Goal: Transaction & Acquisition: Purchase product/service

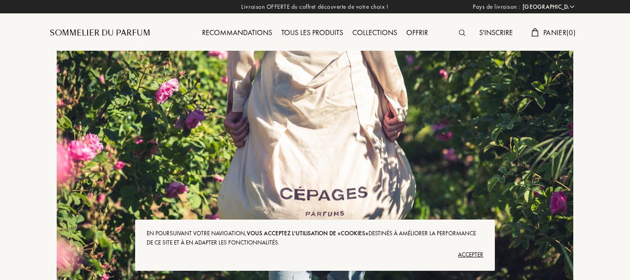
select select "FR"
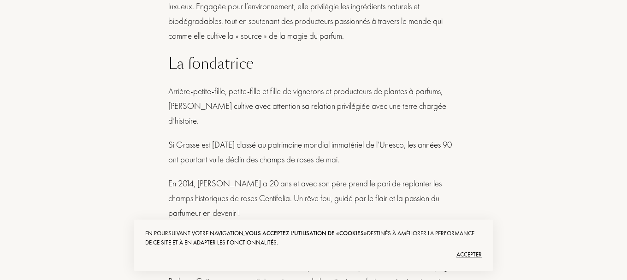
scroll to position [600, 0]
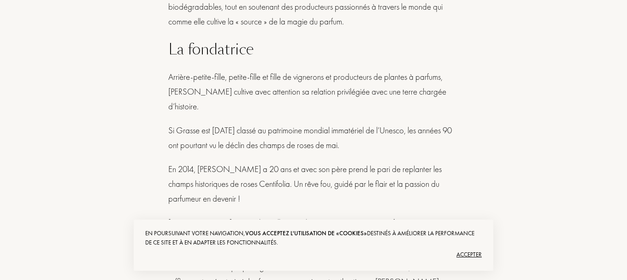
click at [463, 255] on div "Accepter" at bounding box center [313, 254] width 337 height 15
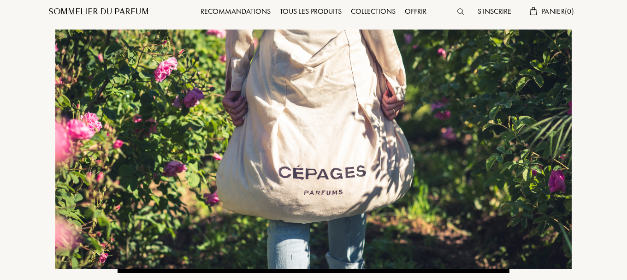
scroll to position [0, 0]
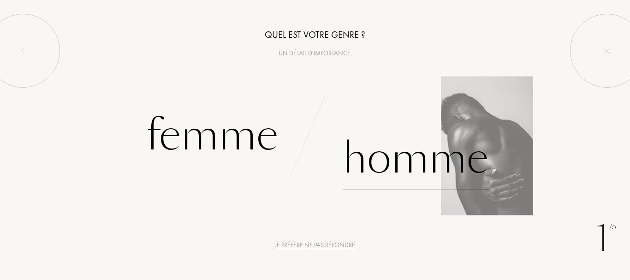
click at [427, 159] on div "Homme" at bounding box center [416, 158] width 146 height 62
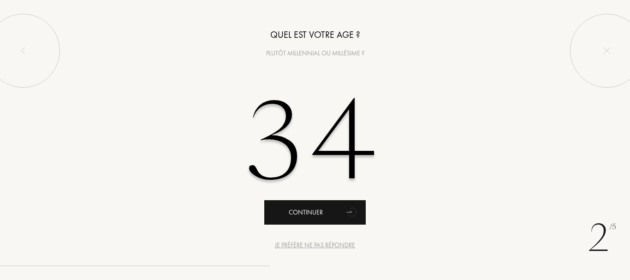
type input "34"
click at [340, 210] on div "Continuer" at bounding box center [314, 212] width 101 height 24
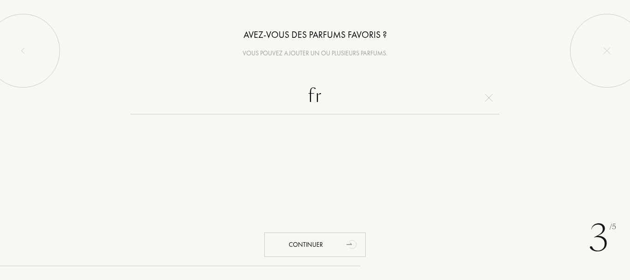
type input "f"
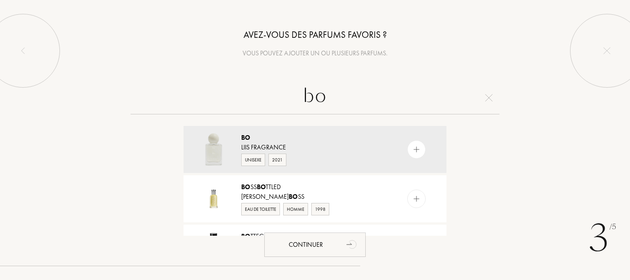
type input "b"
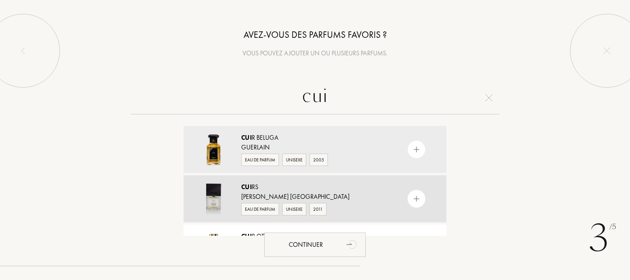
type input "cui"
click at [413, 198] on img at bounding box center [416, 199] width 9 height 9
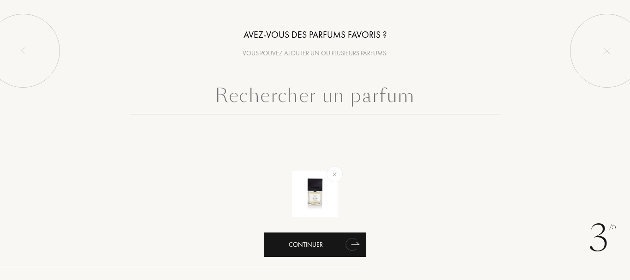
click at [314, 243] on div "Continuer" at bounding box center [314, 244] width 101 height 24
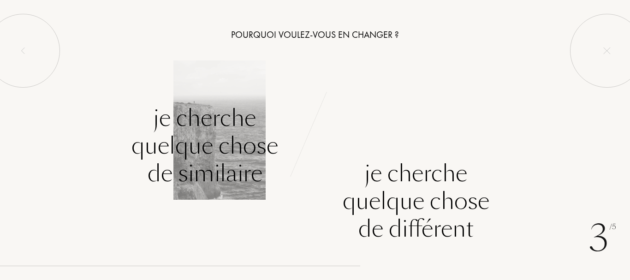
click at [187, 140] on div "Je cherche quelque chose de similaire" at bounding box center [204, 145] width 147 height 83
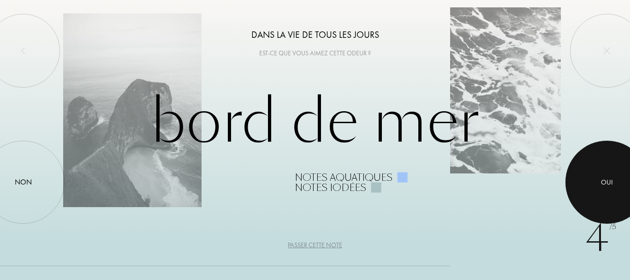
click at [609, 179] on div "Oui" at bounding box center [607, 182] width 12 height 11
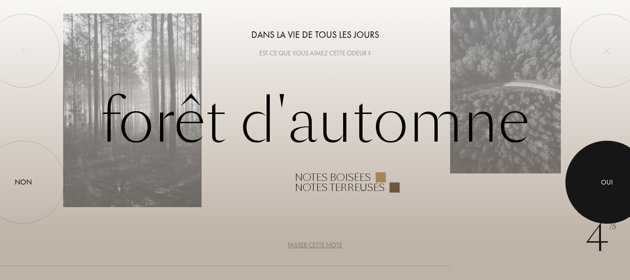
click at [604, 180] on div "Oui" at bounding box center [607, 182] width 12 height 11
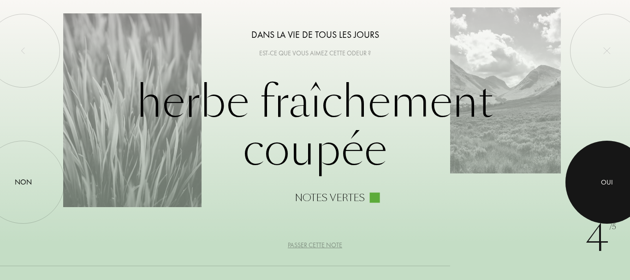
click at [605, 177] on div "Oui" at bounding box center [607, 182] width 12 height 11
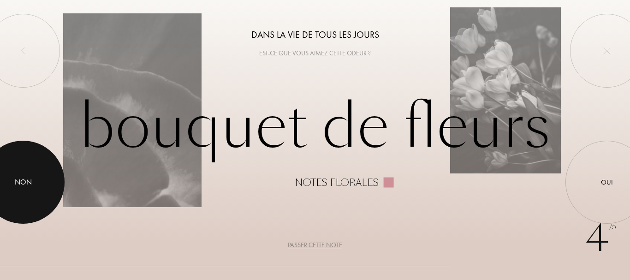
click at [18, 165] on div at bounding box center [23, 182] width 83 height 83
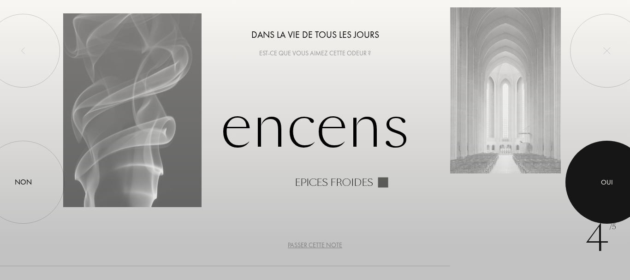
click at [619, 171] on div at bounding box center [607, 182] width 83 height 83
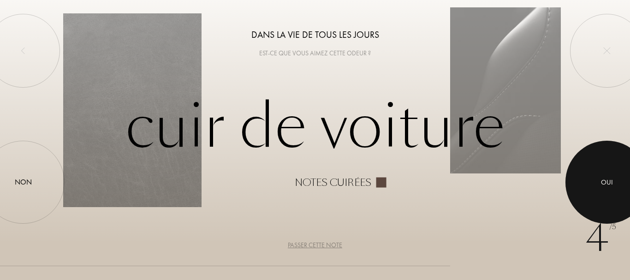
click at [600, 173] on div at bounding box center [607, 182] width 83 height 83
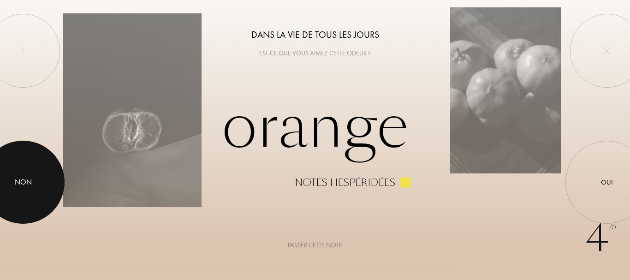
click at [5, 176] on div at bounding box center [23, 182] width 83 height 83
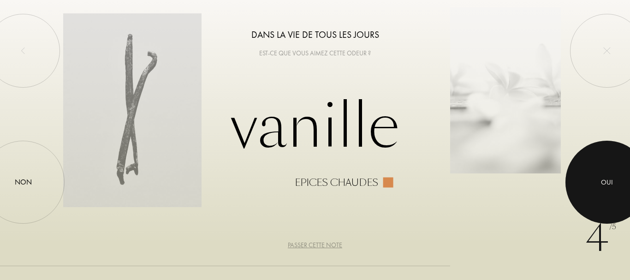
click at [598, 177] on div at bounding box center [607, 182] width 83 height 83
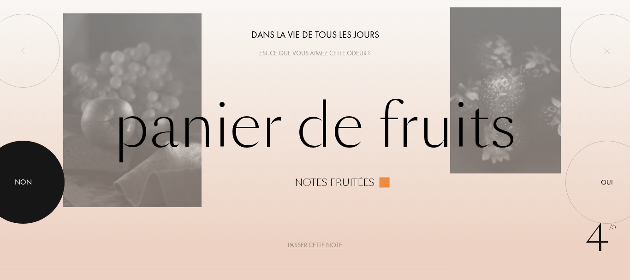
click at [18, 186] on div "Non" at bounding box center [23, 182] width 17 height 11
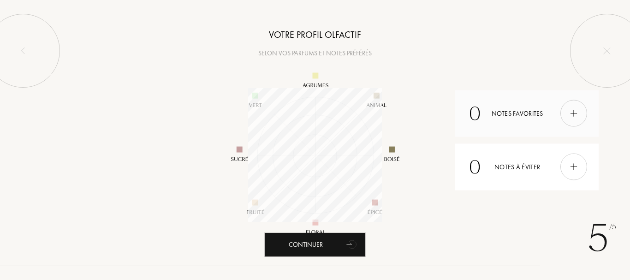
scroll to position [134, 134]
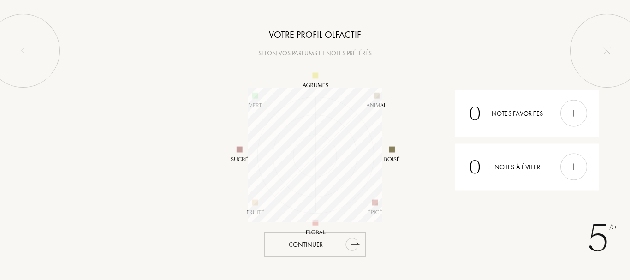
click at [344, 243] on icon "animation" at bounding box center [352, 244] width 18 height 18
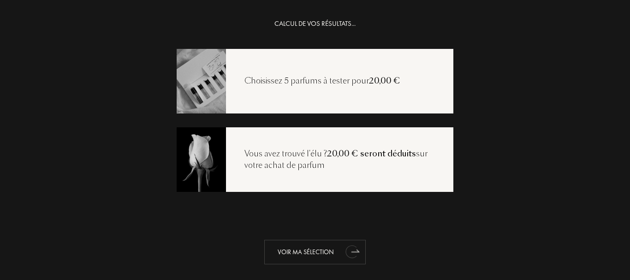
click at [303, 251] on div "Voir ma sélection" at bounding box center [314, 252] width 101 height 24
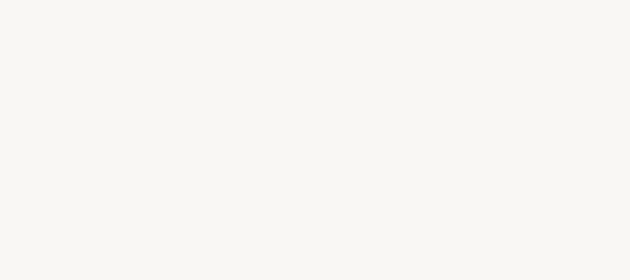
select select "FR"
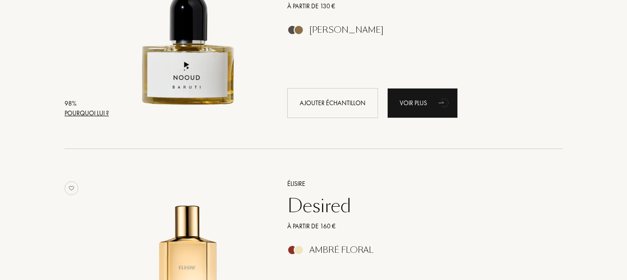
scroll to position [202, 0]
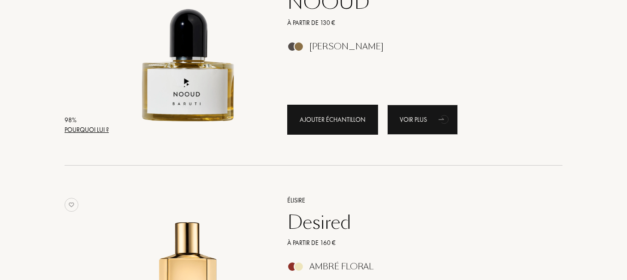
click at [341, 121] on div "Ajouter échantillon" at bounding box center [332, 120] width 91 height 30
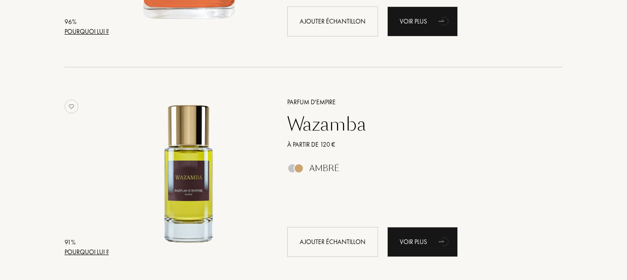
scroll to position [756, 0]
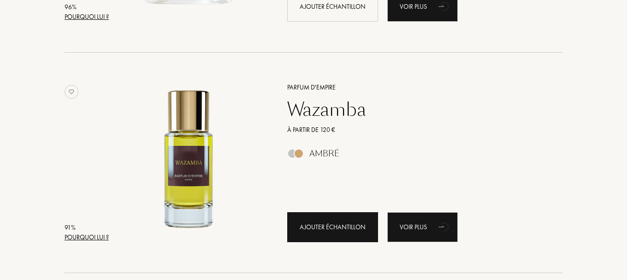
click at [324, 229] on div "Ajouter échantillon" at bounding box center [332, 227] width 91 height 30
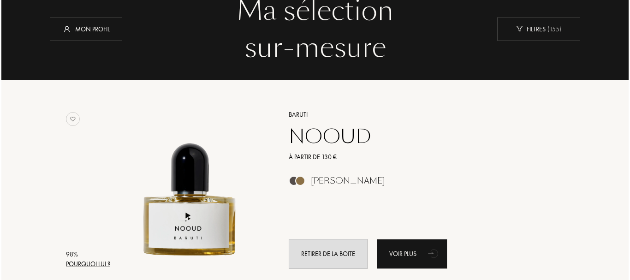
scroll to position [0, 0]
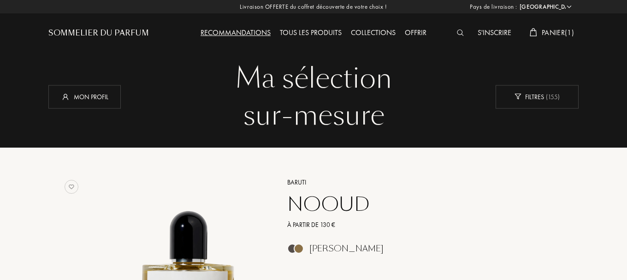
click at [548, 33] on span "Panier ( 1 )" at bounding box center [558, 33] width 32 height 10
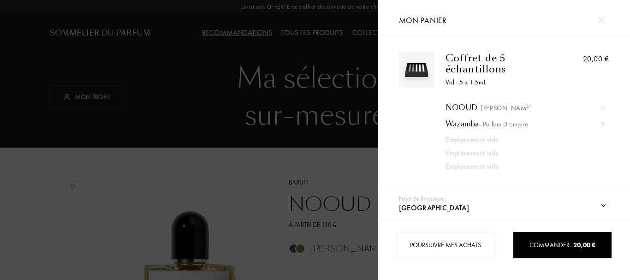
click at [231, 49] on div at bounding box center [189, 140] width 378 height 280
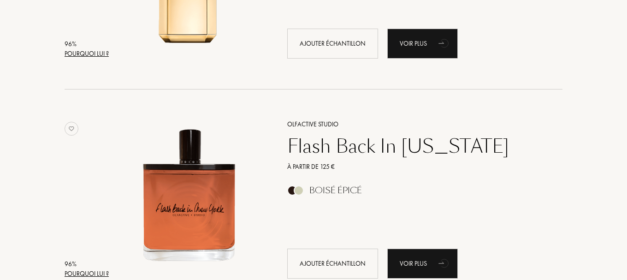
scroll to position [600, 0]
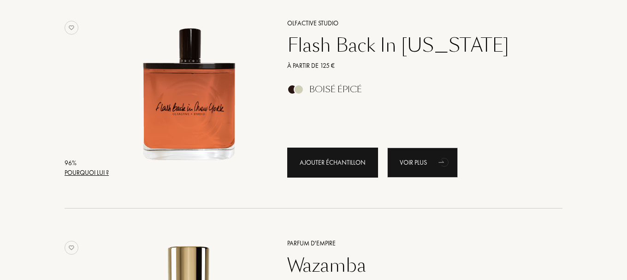
click at [339, 163] on div "Ajouter échantillon" at bounding box center [332, 163] width 91 height 30
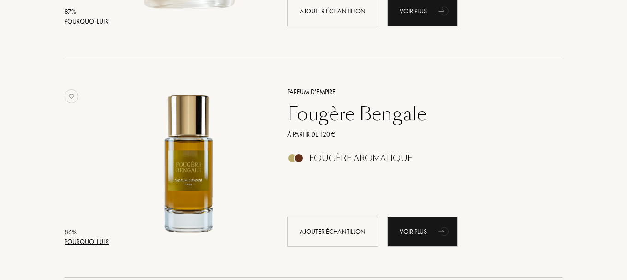
scroll to position [2076, 0]
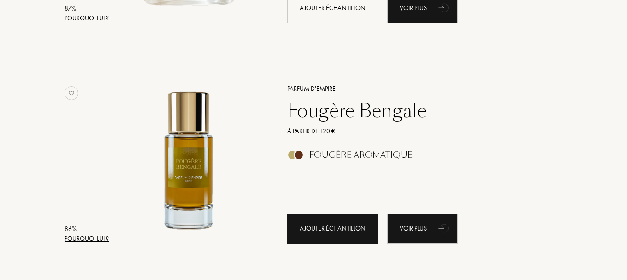
click at [334, 223] on div "Ajouter échantillon" at bounding box center [332, 229] width 91 height 30
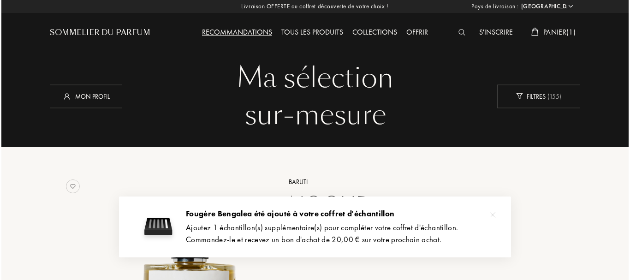
scroll to position [0, 0]
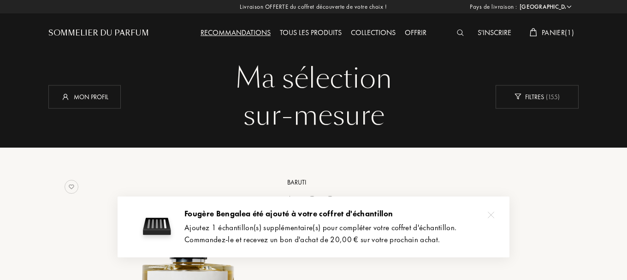
click at [552, 33] on span "Panier ( 1 )" at bounding box center [558, 33] width 32 height 10
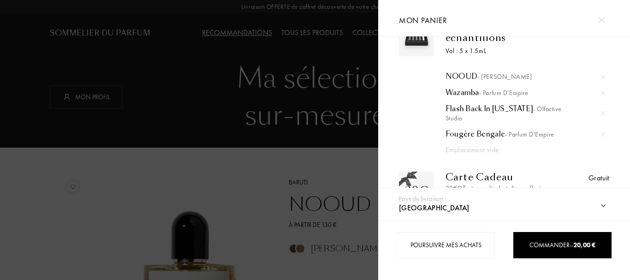
scroll to position [46, 0]
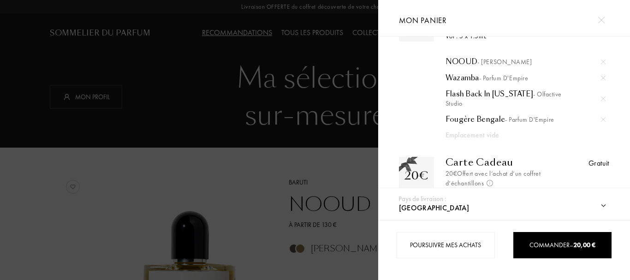
click at [595, 211] on select "Afghanistan Afrique du Sud Albanie Algérie Allemagne Andorre Angola Anguilla An…" at bounding box center [513, 208] width 232 height 24
select select "DZ"
click at [397, 196] on select "Afghanistan Afrique du Sud Albanie Algérie Allemagne Andorre Angola Anguilla An…" at bounding box center [513, 208] width 232 height 24
select select "DZ"
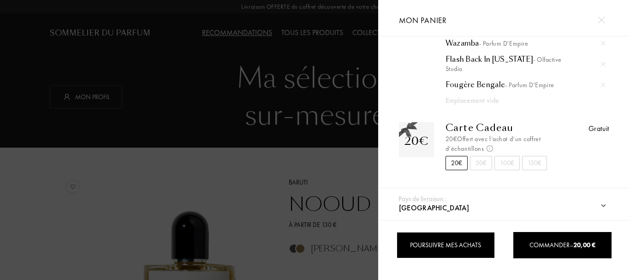
click at [409, 246] on div "Poursuivre mes achats" at bounding box center [446, 245] width 98 height 26
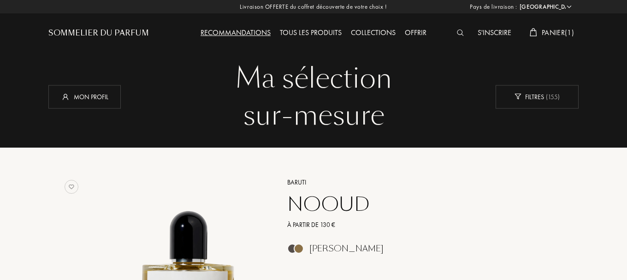
click at [548, 30] on span "Panier ( 1 )" at bounding box center [558, 33] width 32 height 10
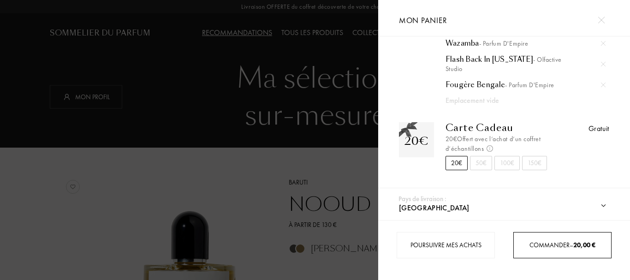
click at [554, 242] on div "Commander – 20,00 €" at bounding box center [562, 245] width 97 height 10
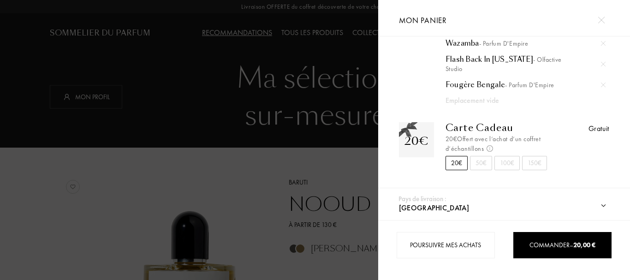
click at [595, 131] on div "Gratuit" at bounding box center [599, 128] width 21 height 11
click at [593, 130] on div "Gratuit" at bounding box center [599, 128] width 21 height 11
click at [500, 179] on div at bounding box center [504, 174] width 224 height 9
click at [473, 160] on div "50€" at bounding box center [481, 163] width 22 height 14
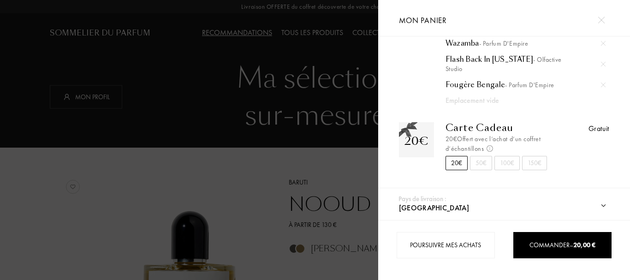
click at [460, 162] on div "20€" at bounding box center [457, 163] width 22 height 14
click at [453, 158] on div "20€" at bounding box center [457, 163] width 22 height 14
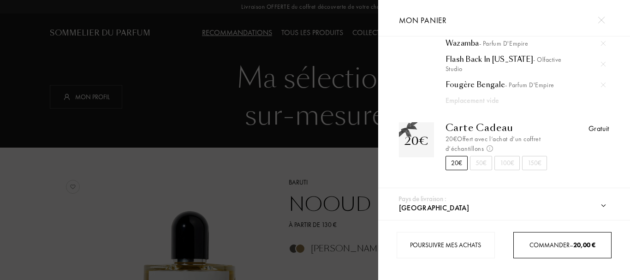
click at [543, 235] on link "Commander – 20,00 €" at bounding box center [562, 245] width 98 height 26
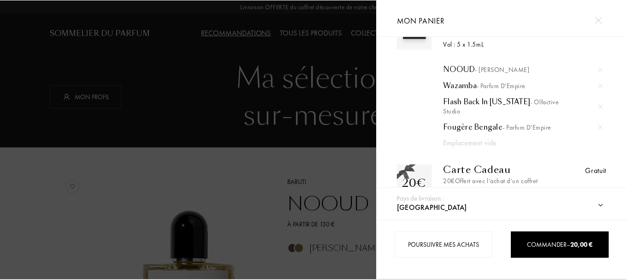
scroll to position [0, 0]
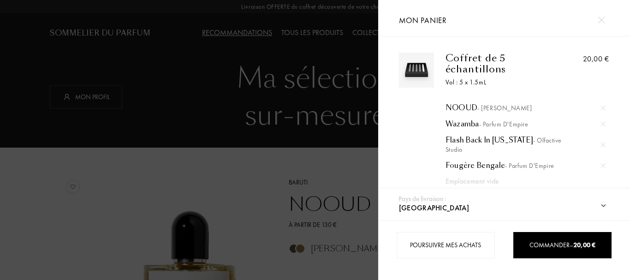
click at [186, 92] on div at bounding box center [189, 140] width 378 height 280
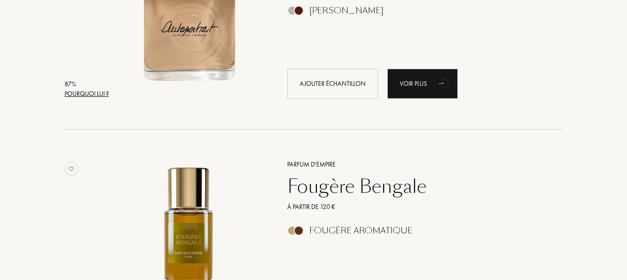
scroll to position [1983, 0]
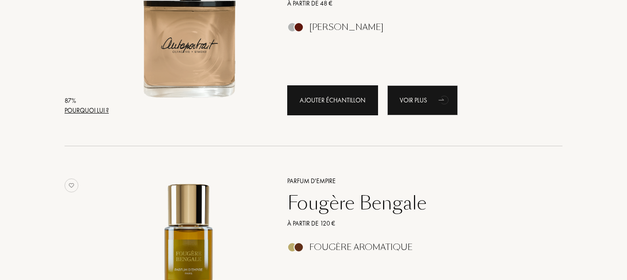
click at [340, 107] on div "Ajouter échantillon" at bounding box center [332, 100] width 91 height 30
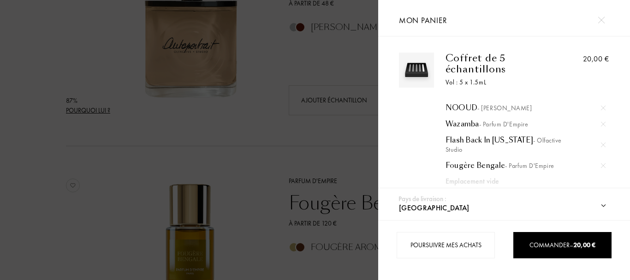
click at [239, 119] on div at bounding box center [189, 140] width 378 height 280
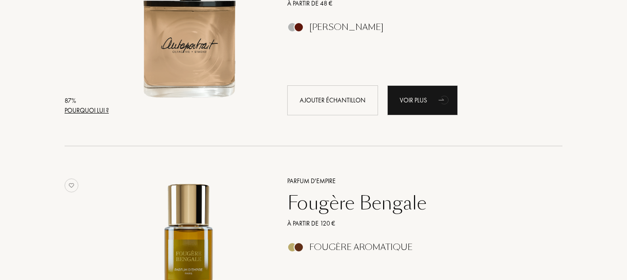
click at [318, 103] on div "Pays de livraison : Afghanistan Afrique du Sud Albanie Algérie Allemagne Andorr…" at bounding box center [312, 140] width 630 height 280
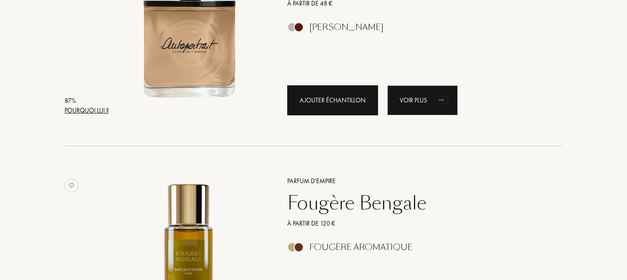
click at [347, 103] on div "Ajouter échantillon" at bounding box center [332, 100] width 91 height 30
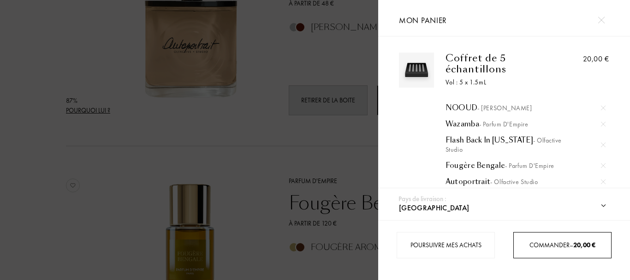
click at [547, 244] on span "Commander – 20,00 €" at bounding box center [563, 245] width 66 height 8
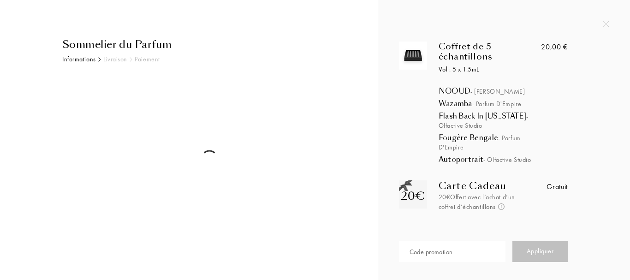
select select "DZ"
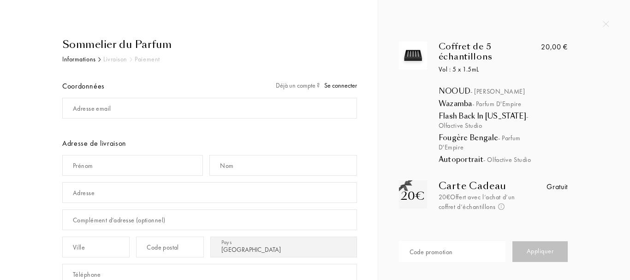
click at [104, 108] on div "Adresse email" at bounding box center [92, 109] width 38 height 10
type input "231.filali.hichem@gmail.com"
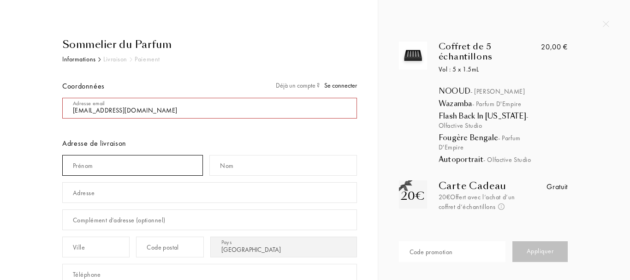
type input "hichem"
type input "filali"
type input "23.RUE DRAI MED CITE PETIT ORAN"
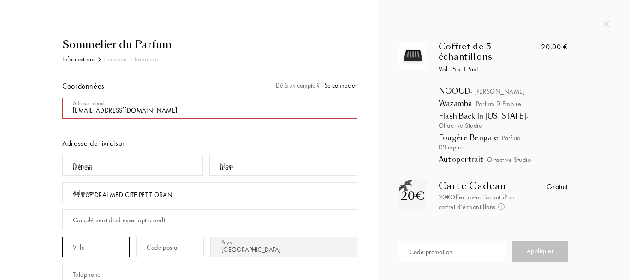
type input "ORAN"
type input "31000"
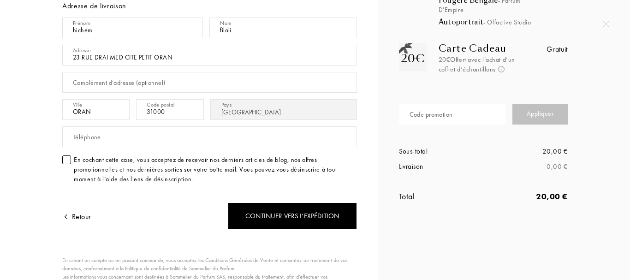
scroll to position [138, 0]
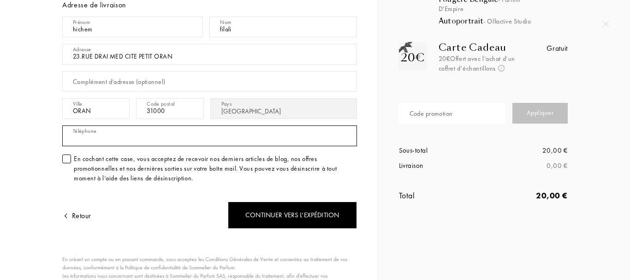
click at [93, 129] on div "Téléphone" at bounding box center [209, 135] width 295 height 27
type input "7"
type input "0"
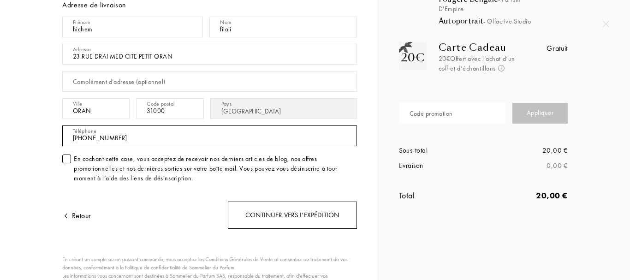
type input "+213770257375"
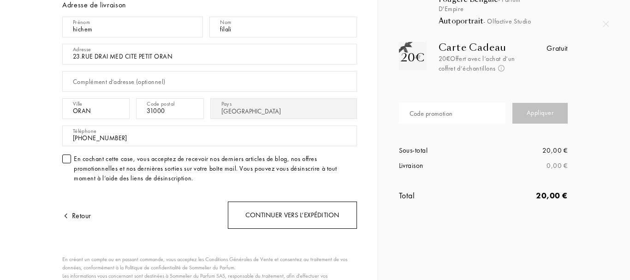
click at [276, 209] on div "Continuer vers l’expédition" at bounding box center [292, 215] width 129 height 27
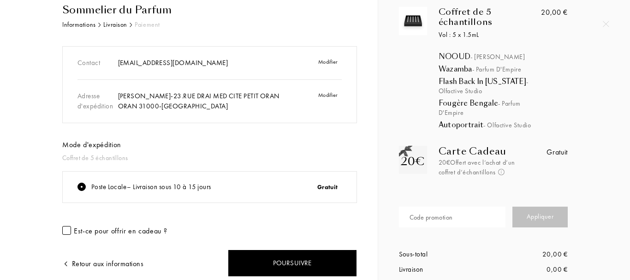
scroll to position [78, 0]
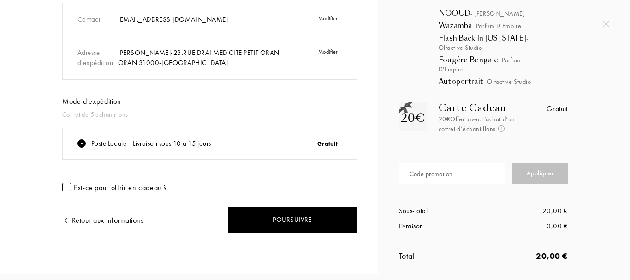
click at [70, 186] on div at bounding box center [66, 187] width 9 height 9
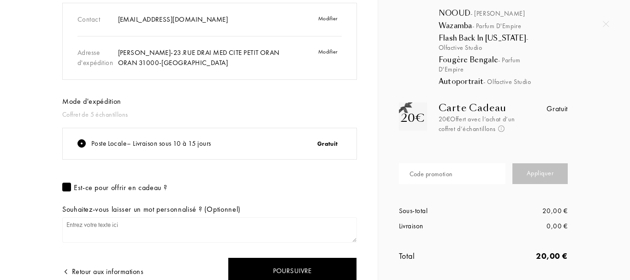
click at [126, 226] on textarea at bounding box center [209, 229] width 295 height 25
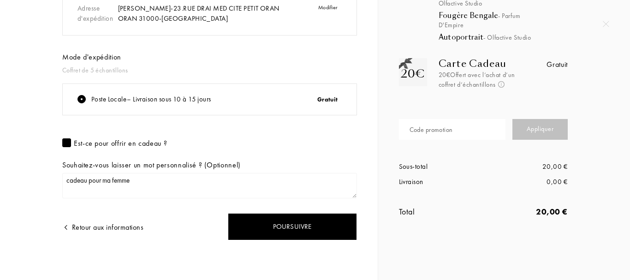
scroll to position [123, 0]
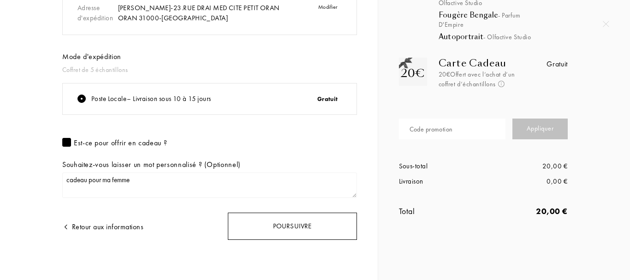
type textarea "cadeau pour ma femme"
click at [286, 220] on div "Poursuivre" at bounding box center [292, 226] width 129 height 27
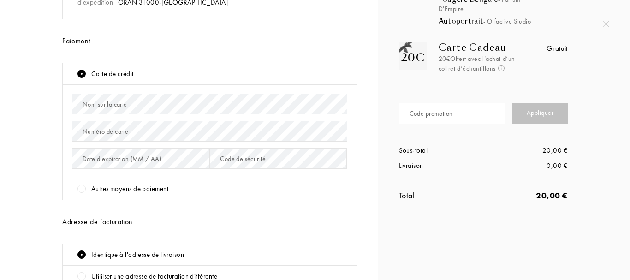
scroll to position [185, 0]
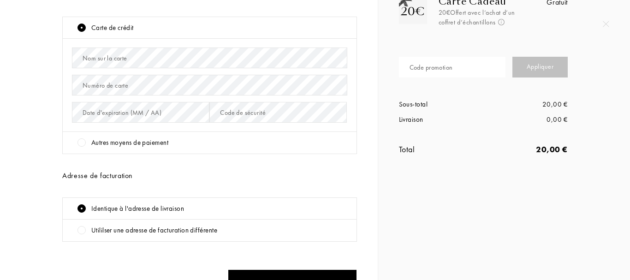
click at [87, 145] on div "Autres moyens de paiement" at bounding box center [212, 142] width 270 height 11
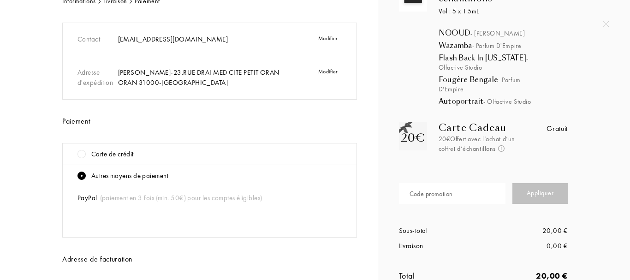
scroll to position [0, 0]
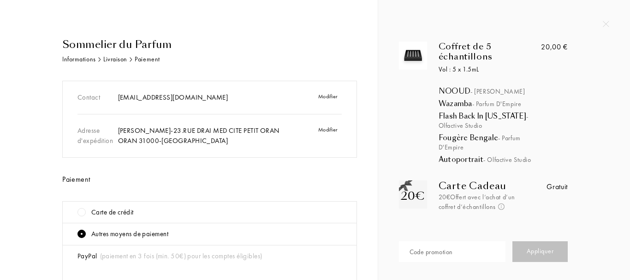
click at [83, 208] on div at bounding box center [81, 212] width 8 height 8
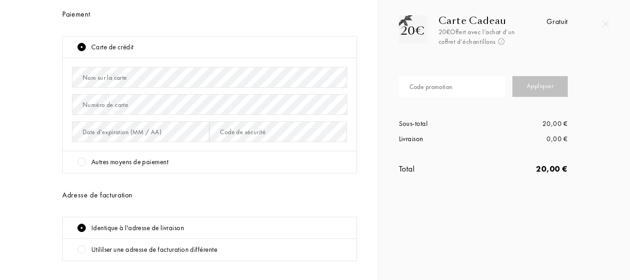
scroll to position [231, 0]
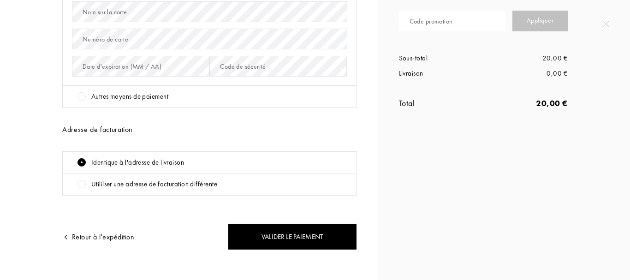
click at [453, 22] on div "Code promotion" at bounding box center [431, 22] width 43 height 10
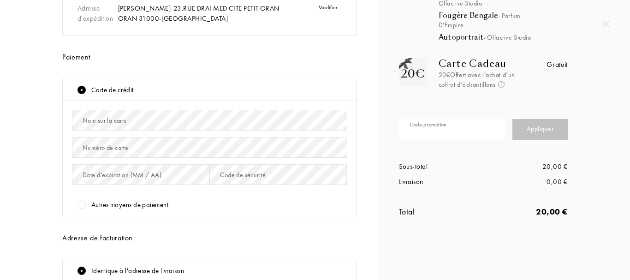
scroll to position [138, 0]
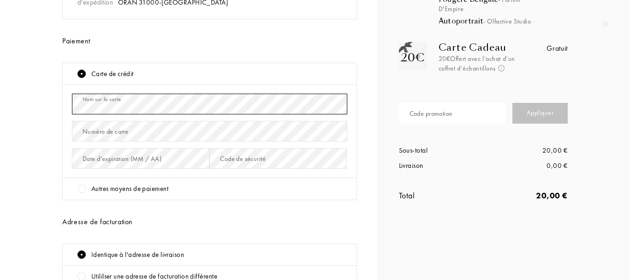
click at [121, 96] on div "Nom sur la carte" at bounding box center [209, 103] width 275 height 27
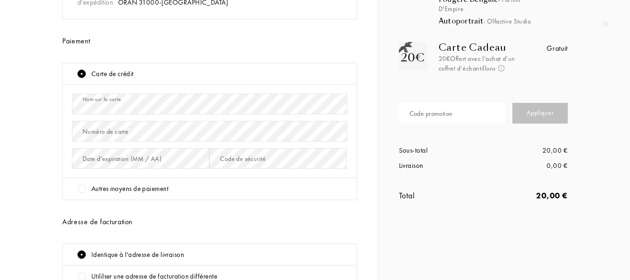
click at [118, 127] on div "Numéro de carte" at bounding box center [106, 132] width 46 height 10
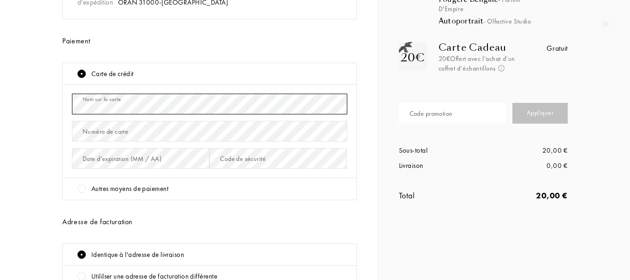
click at [61, 110] on div "Sommelier du Parfum Informations Livraison Paiement Contact 231.filali.hichem@g…" at bounding box center [206, 141] width 302 height 484
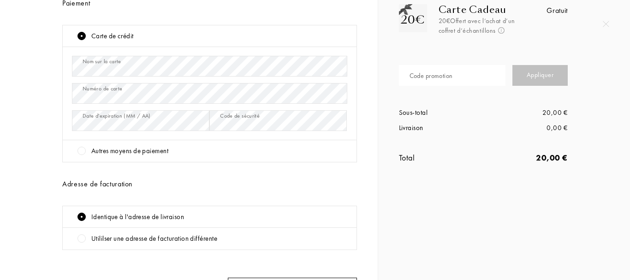
scroll to position [241, 0]
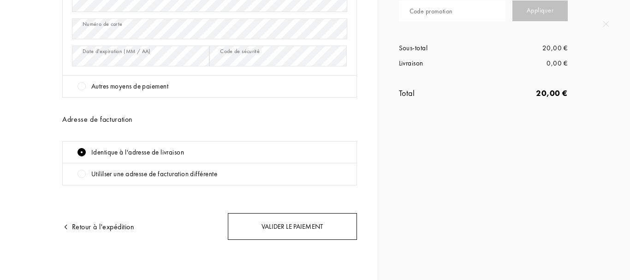
click at [276, 217] on div "Valider le paiement" at bounding box center [292, 226] width 129 height 27
click at [290, 215] on div "Valider le paiement" at bounding box center [292, 226] width 129 height 27
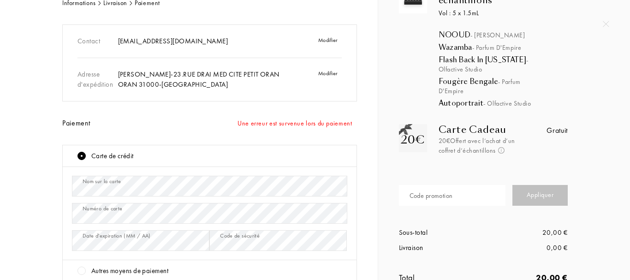
scroll to position [102, 0]
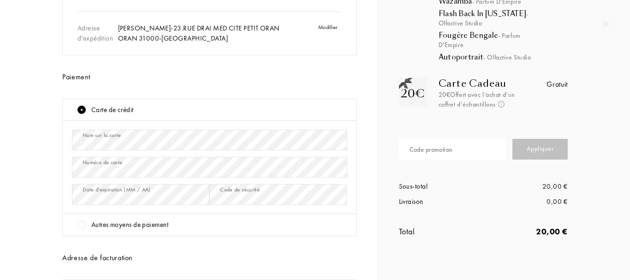
click at [83, 226] on div at bounding box center [81, 224] width 8 height 8
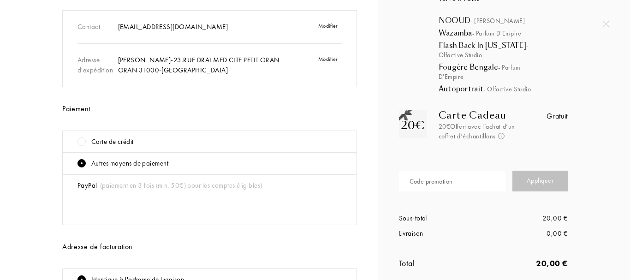
scroll to position [56, 0]
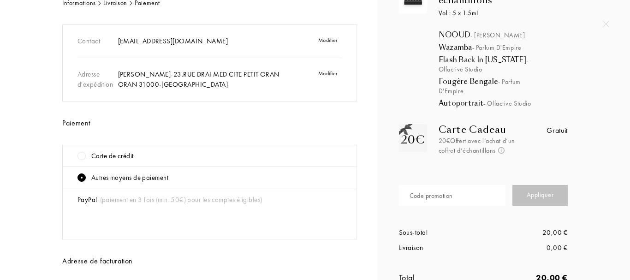
click at [80, 158] on div at bounding box center [81, 156] width 8 height 8
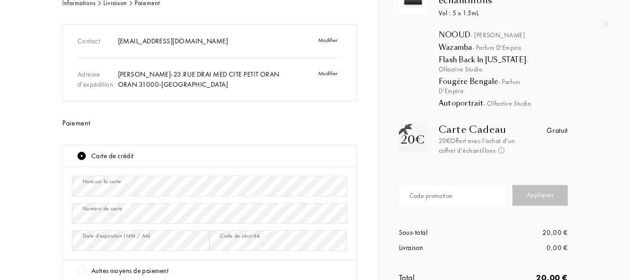
scroll to position [195, 0]
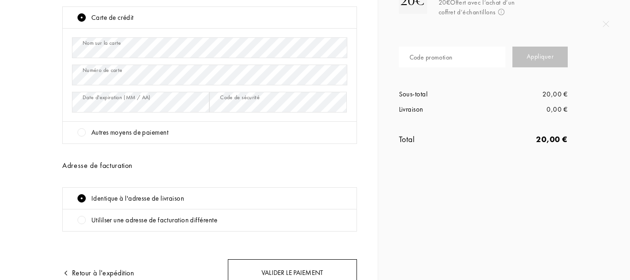
click at [301, 270] on div "Valider le paiement" at bounding box center [292, 272] width 129 height 27
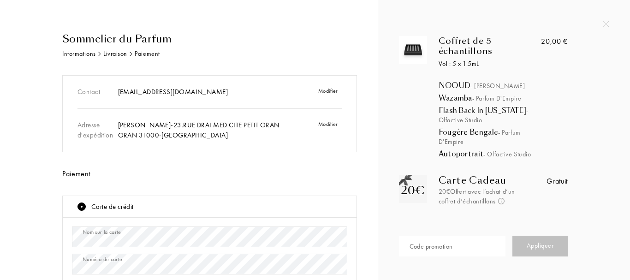
scroll to position [0, 0]
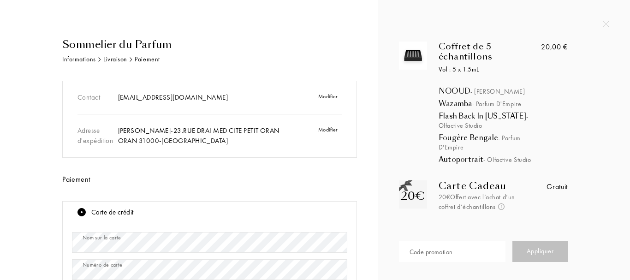
click at [438, 250] on div "Code promotion" at bounding box center [431, 252] width 43 height 10
click at [559, 189] on div "Gratuit" at bounding box center [557, 186] width 21 height 11
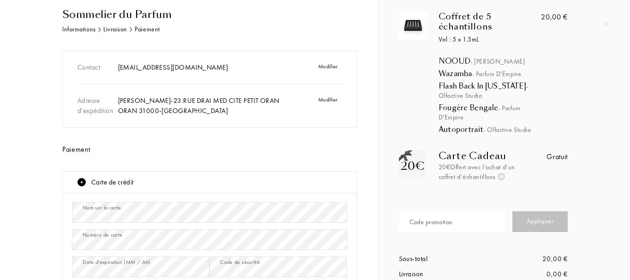
scroll to position [46, 0]
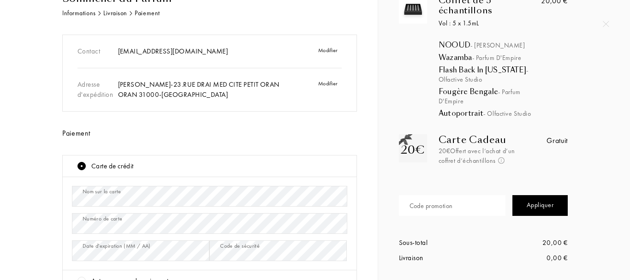
click at [533, 206] on div "Appliquer" at bounding box center [539, 205] width 55 height 21
click at [434, 208] on div "Code promotion" at bounding box center [431, 206] width 43 height 10
click at [529, 193] on div "Code promotion 0201 Appliquer" at bounding box center [483, 206] width 169 height 46
click at [540, 204] on div "Appliquer" at bounding box center [539, 205] width 55 height 21
click at [452, 204] on input "0201" at bounding box center [452, 205] width 107 height 21
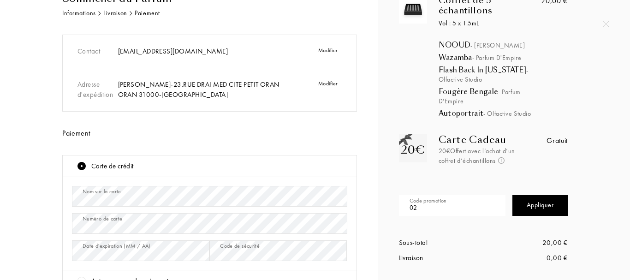
type input "0"
click at [554, 204] on div "Appliquer" at bounding box center [539, 205] width 55 height 21
drag, startPoint x: 436, startPoint y: 212, endPoint x: 405, endPoint y: 210, distance: 31.4
click at [405, 210] on input "0777" at bounding box center [452, 205] width 107 height 21
type input "5257"
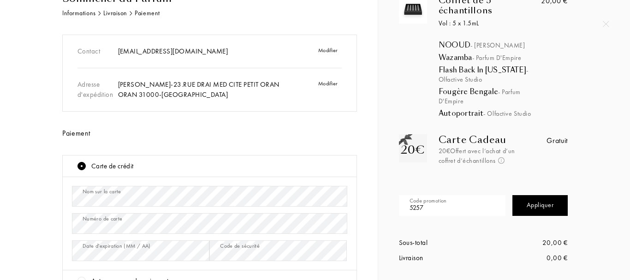
click at [532, 209] on div "Appliquer" at bounding box center [539, 205] width 55 height 21
drag, startPoint x: 426, startPoint y: 208, endPoint x: 399, endPoint y: 206, distance: 27.7
click at [399, 206] on input "5257" at bounding box center [452, 205] width 107 height 21
click at [506, 241] on div "20,00 €" at bounding box center [525, 243] width 84 height 11
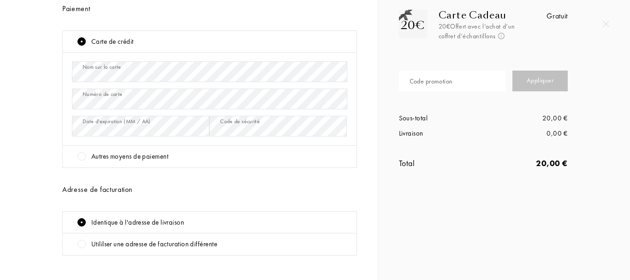
scroll to position [185, 0]
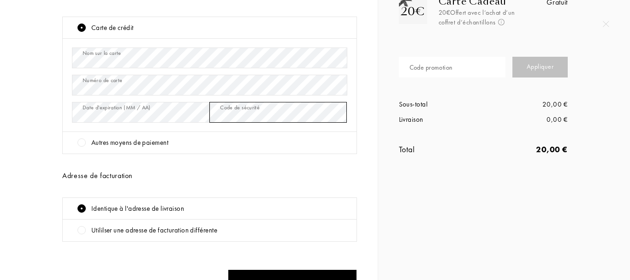
click at [206, 112] on div "Date d'expiration (MM / AA) Code de sécurité" at bounding box center [209, 112] width 275 height 27
click at [218, 177] on div "Adresse de facturation" at bounding box center [209, 175] width 295 height 11
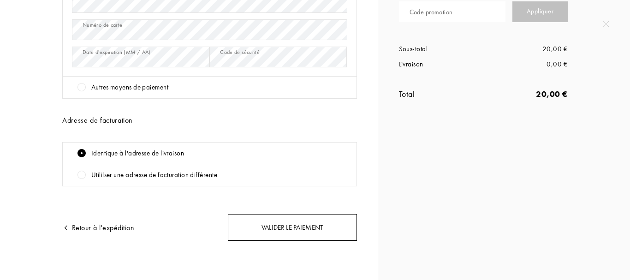
scroll to position [241, 0]
click at [323, 226] on div "Valider le paiement" at bounding box center [292, 226] width 129 height 27
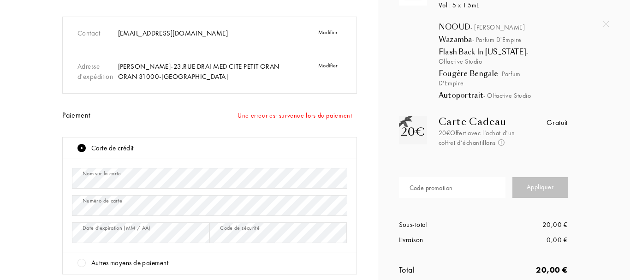
scroll to position [0, 0]
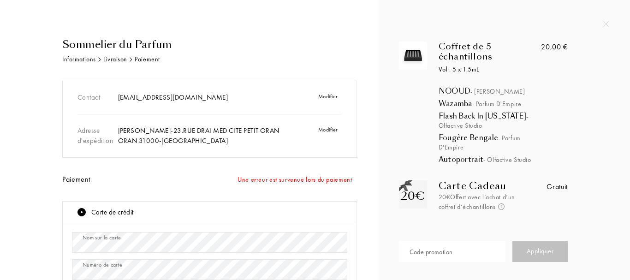
click at [609, 24] on div "Coffret de 5 échantillons Vol : 5 x 1.5mL NOOUD - Baruti Wazamba - Parfum d'Emp…" at bounding box center [504, 179] width 252 height 358
click at [605, 26] on img at bounding box center [606, 24] width 6 height 6
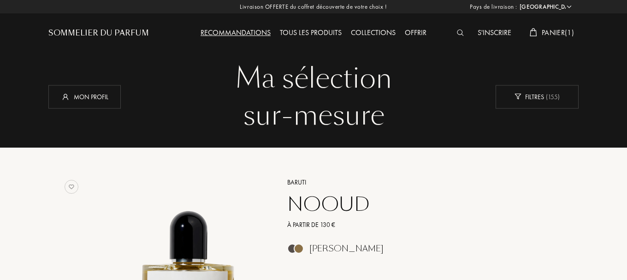
select select "DZ"
click at [553, 30] on span "Panier ( 1 )" at bounding box center [558, 33] width 32 height 10
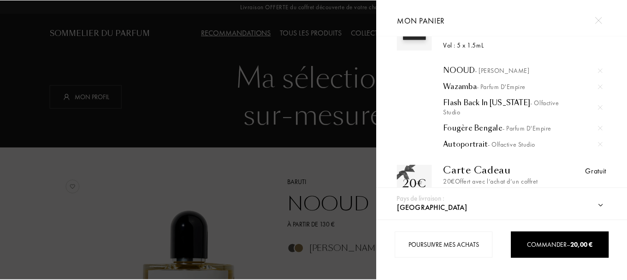
scroll to position [80, 0]
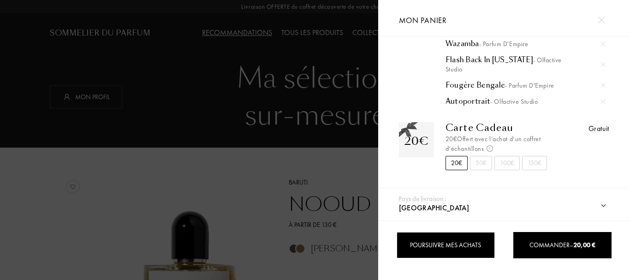
click at [431, 248] on div "Poursuivre mes achats" at bounding box center [446, 245] width 98 height 26
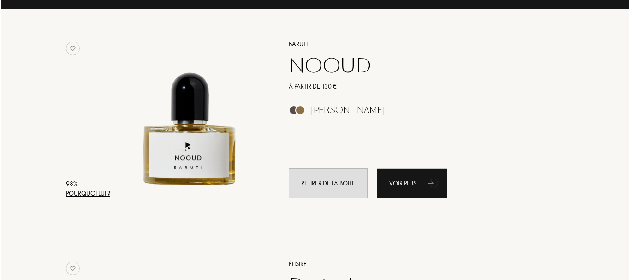
scroll to position [0, 0]
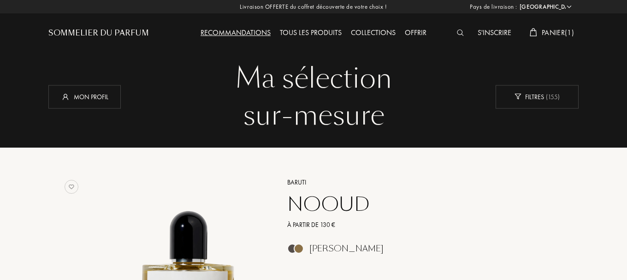
click at [551, 32] on span "Panier ( 1 )" at bounding box center [558, 33] width 32 height 10
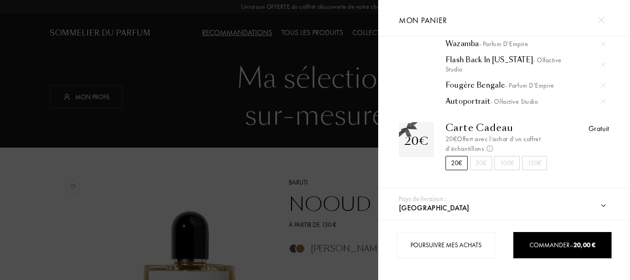
click at [599, 130] on div "Gratuit" at bounding box center [599, 128] width 21 height 11
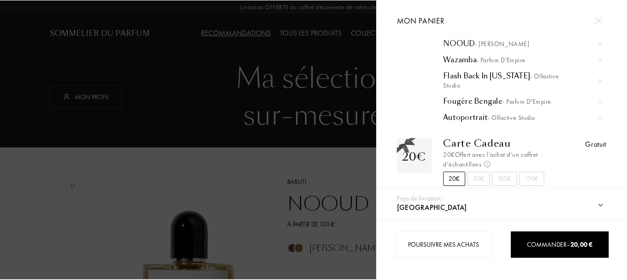
scroll to position [80, 0]
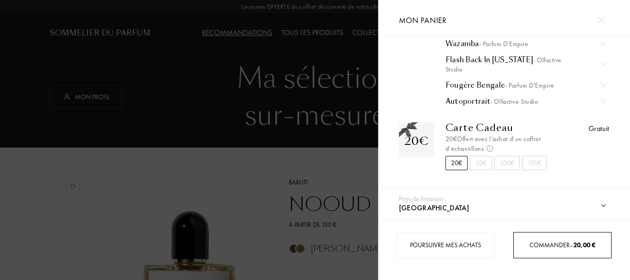
click at [543, 241] on span "Commander – 20,00 €" at bounding box center [563, 245] width 66 height 8
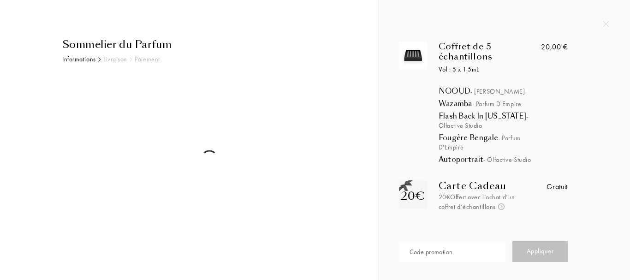
select select "DZ"
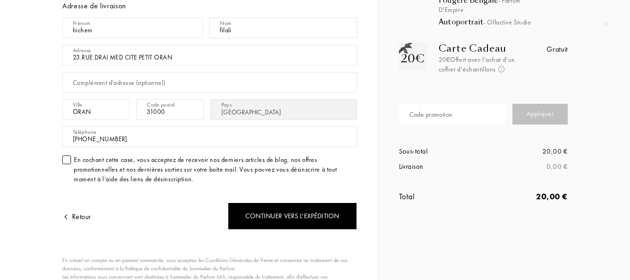
scroll to position [138, 0]
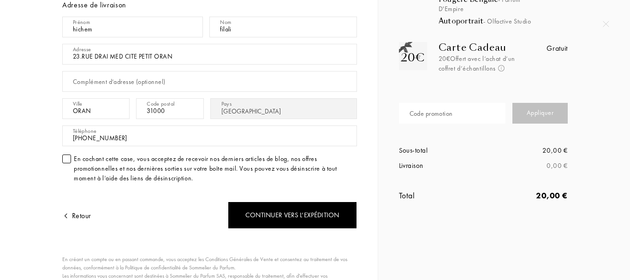
click at [65, 157] on div at bounding box center [66, 159] width 9 height 9
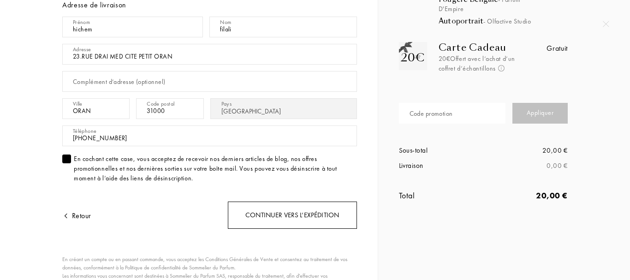
click at [304, 221] on div "Continuer vers l’expédition" at bounding box center [292, 215] width 129 height 27
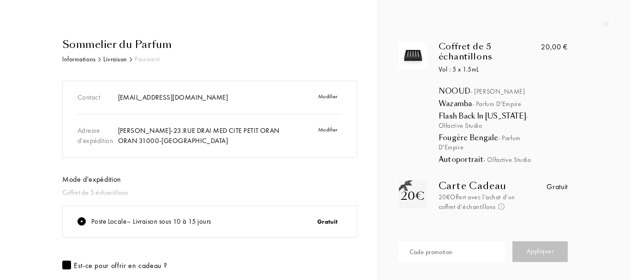
scroll to position [46, 0]
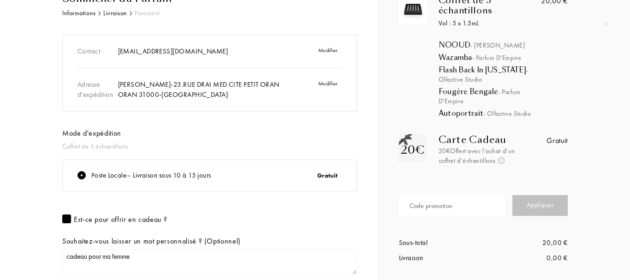
click at [331, 176] on div "Gratuit" at bounding box center [306, 176] width 81 height 20
click at [327, 177] on div "Gratuit" at bounding box center [306, 176] width 81 height 20
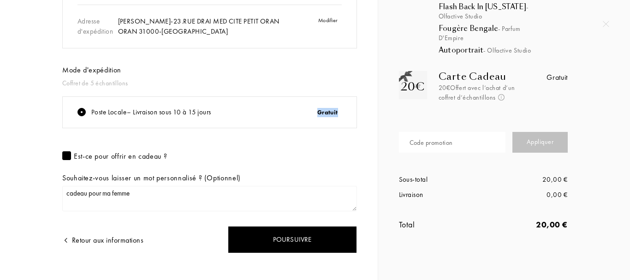
scroll to position [123, 0]
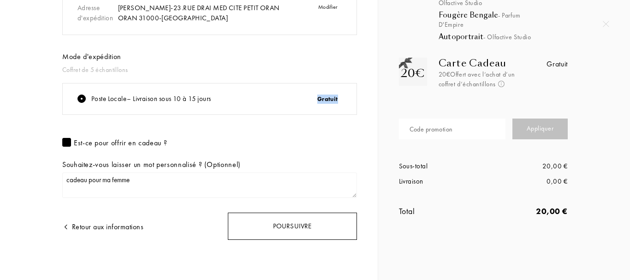
click at [298, 228] on div "Poursuivre" at bounding box center [292, 226] width 129 height 27
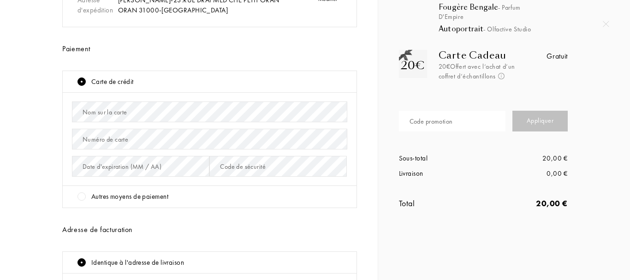
scroll to position [138, 0]
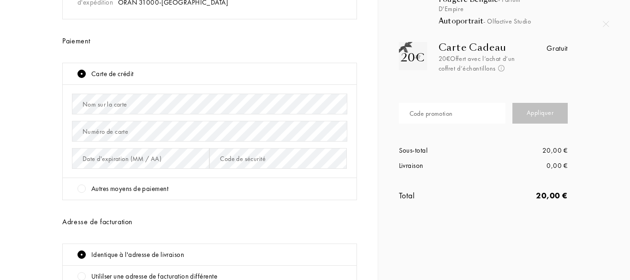
click at [88, 189] on div "Autres moyens de paiement" at bounding box center [212, 189] width 270 height 11
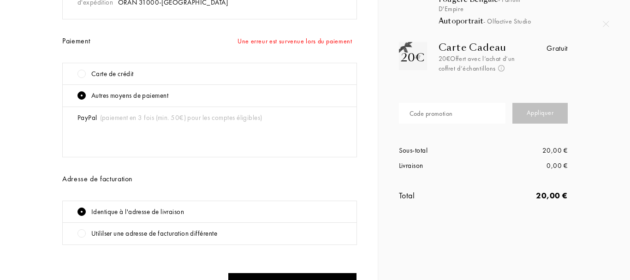
click at [119, 70] on div "Carte de crédit" at bounding box center [112, 74] width 42 height 11
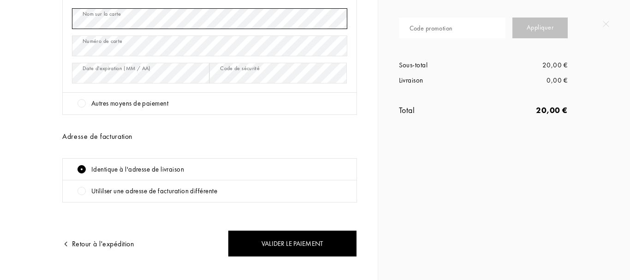
scroll to position [231, 0]
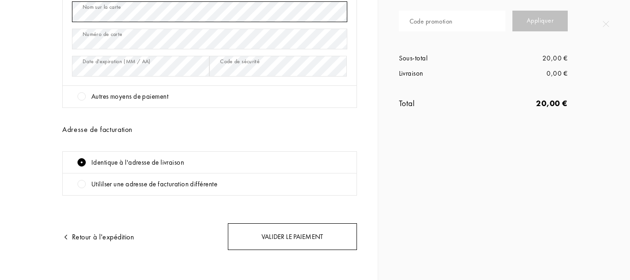
click at [311, 241] on div "Valider le paiement" at bounding box center [292, 236] width 129 height 27
